Goal: Navigation & Orientation: Find specific page/section

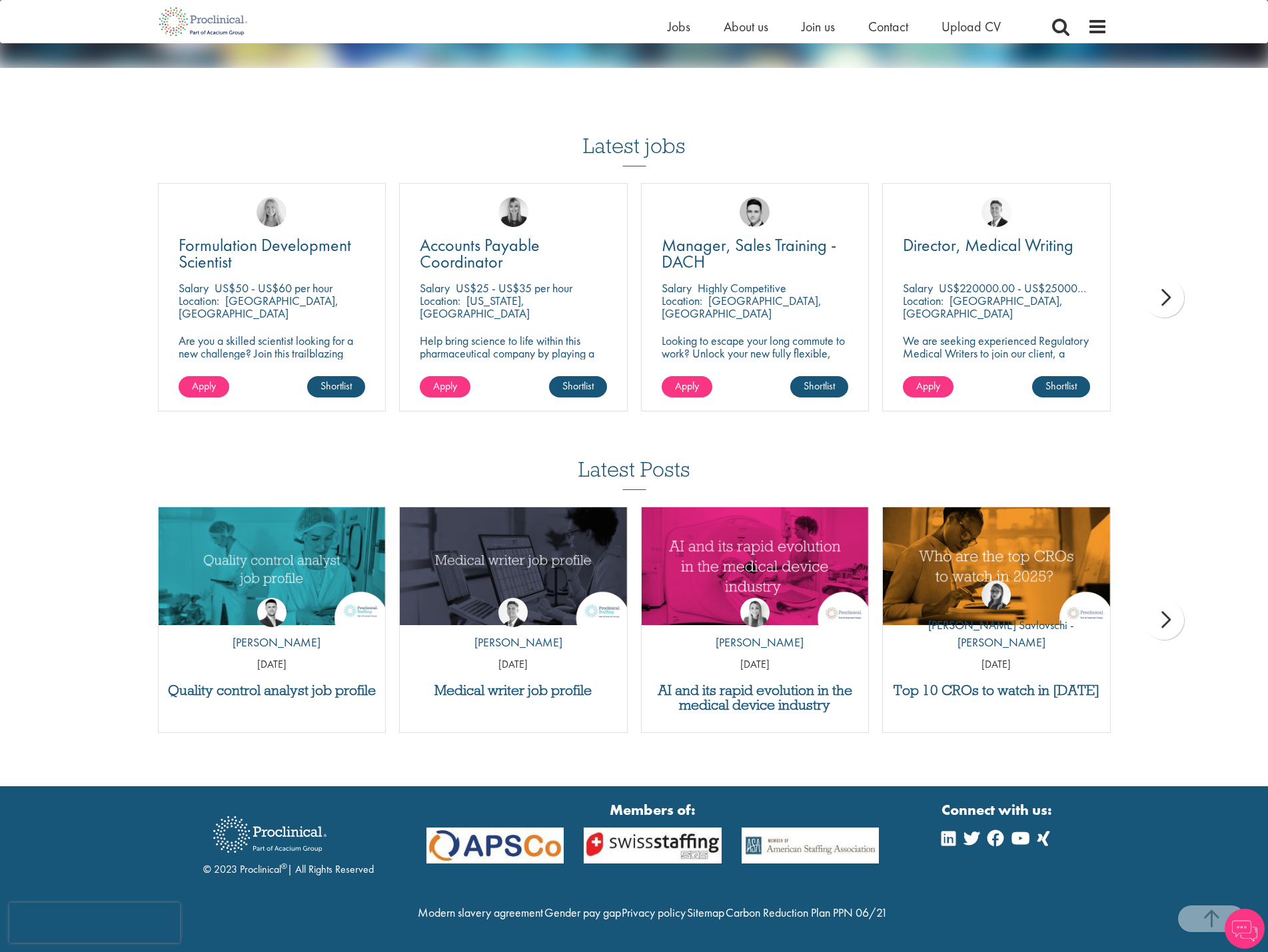
scroll to position [2000, 0]
click at [207, 108] on div "Latest jobs Formulation Development Scientist [GEOGRAPHIC_DATA] US$50 - US$60 p…" at bounding box center [634, 263] width 966 height 323
click at [1090, 30] on span at bounding box center [1097, 26] width 20 height 20
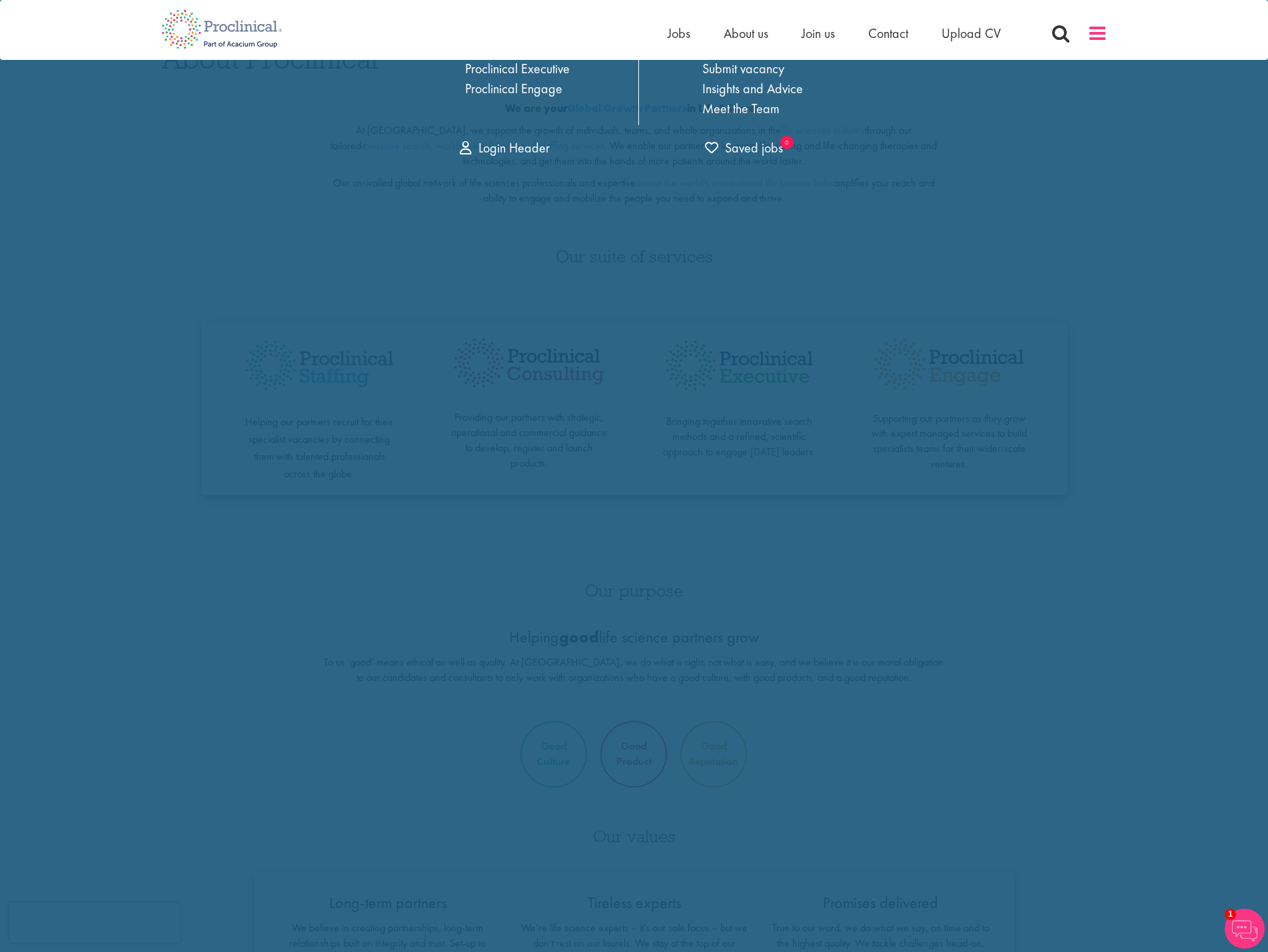
scroll to position [0, 0]
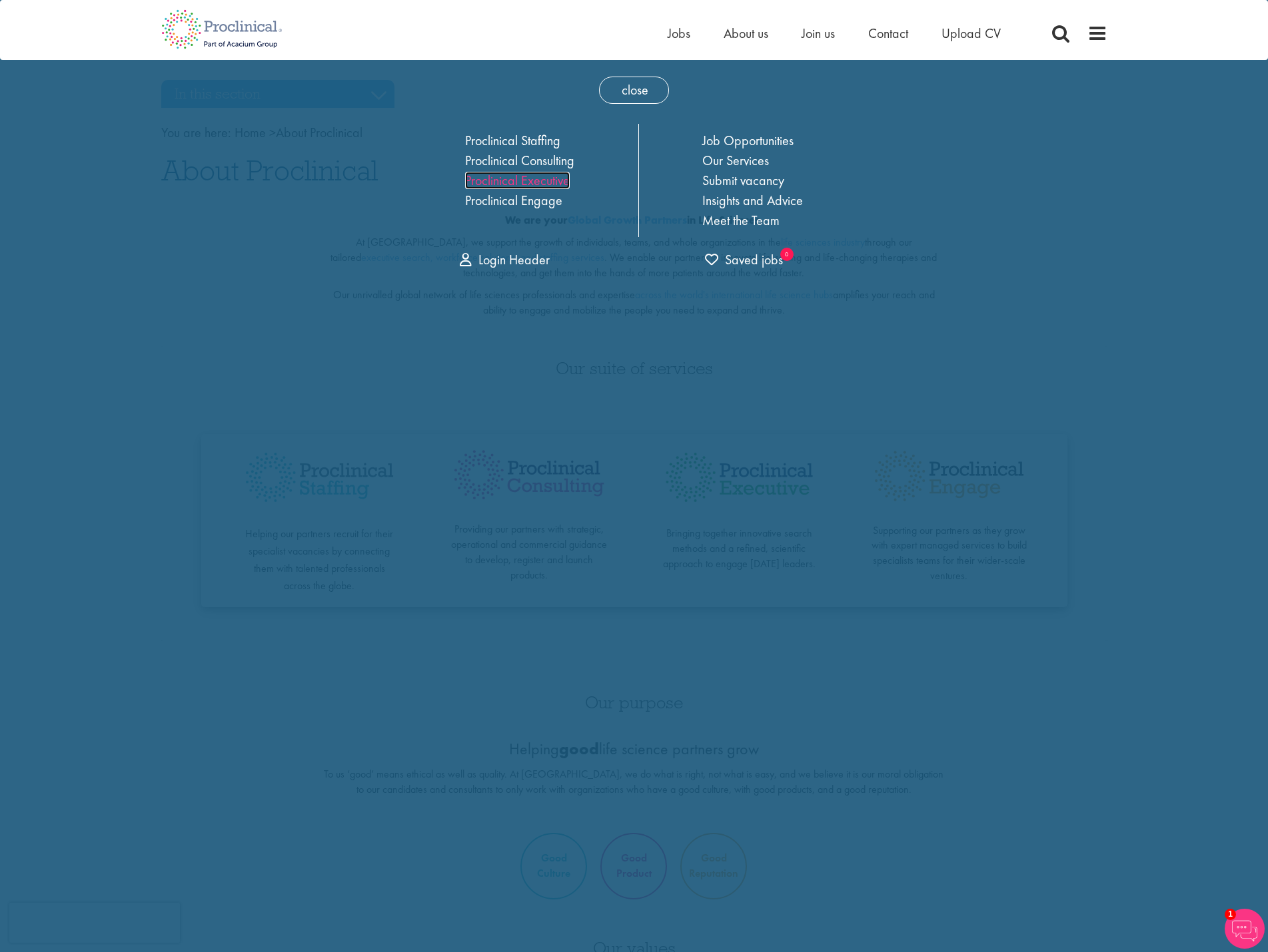
click at [525, 187] on link "Proclinical Executive" at bounding box center [517, 181] width 104 height 17
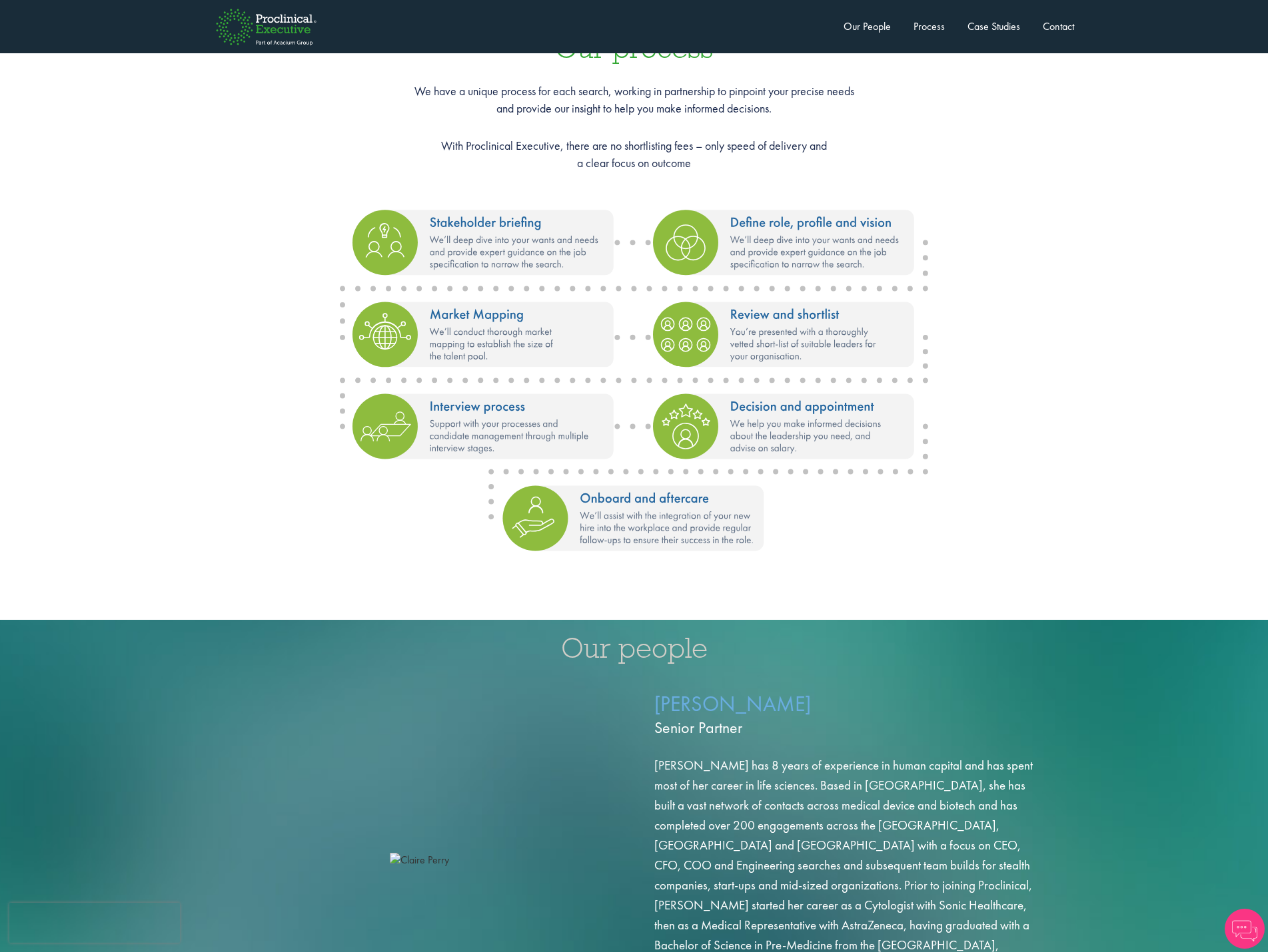
scroll to position [1798, 0]
